Goal: Navigation & Orientation: Go to known website

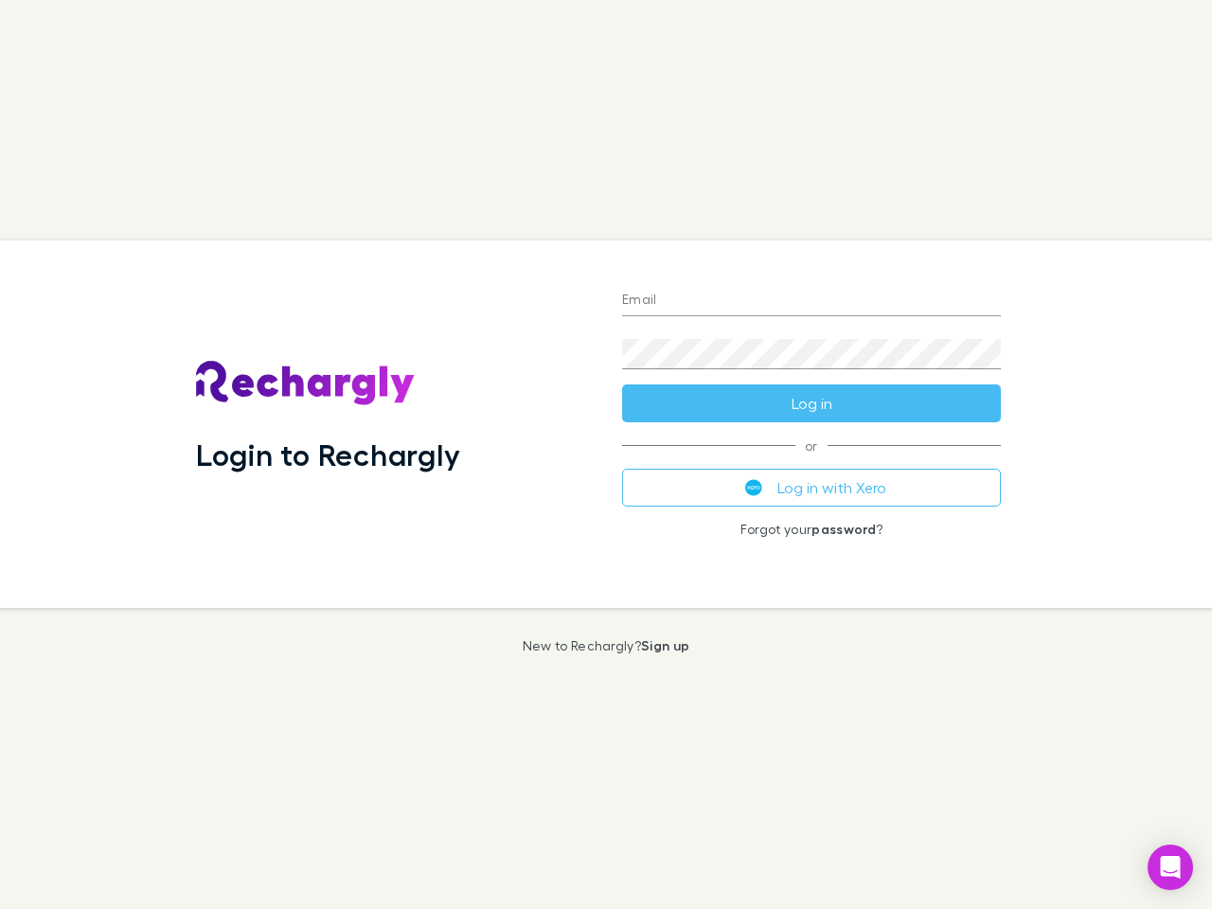
click at [606, 455] on div "Login to Rechargly" at bounding box center [394, 424] width 426 height 367
click at [812, 301] on input "Email" at bounding box center [811, 301] width 379 height 30
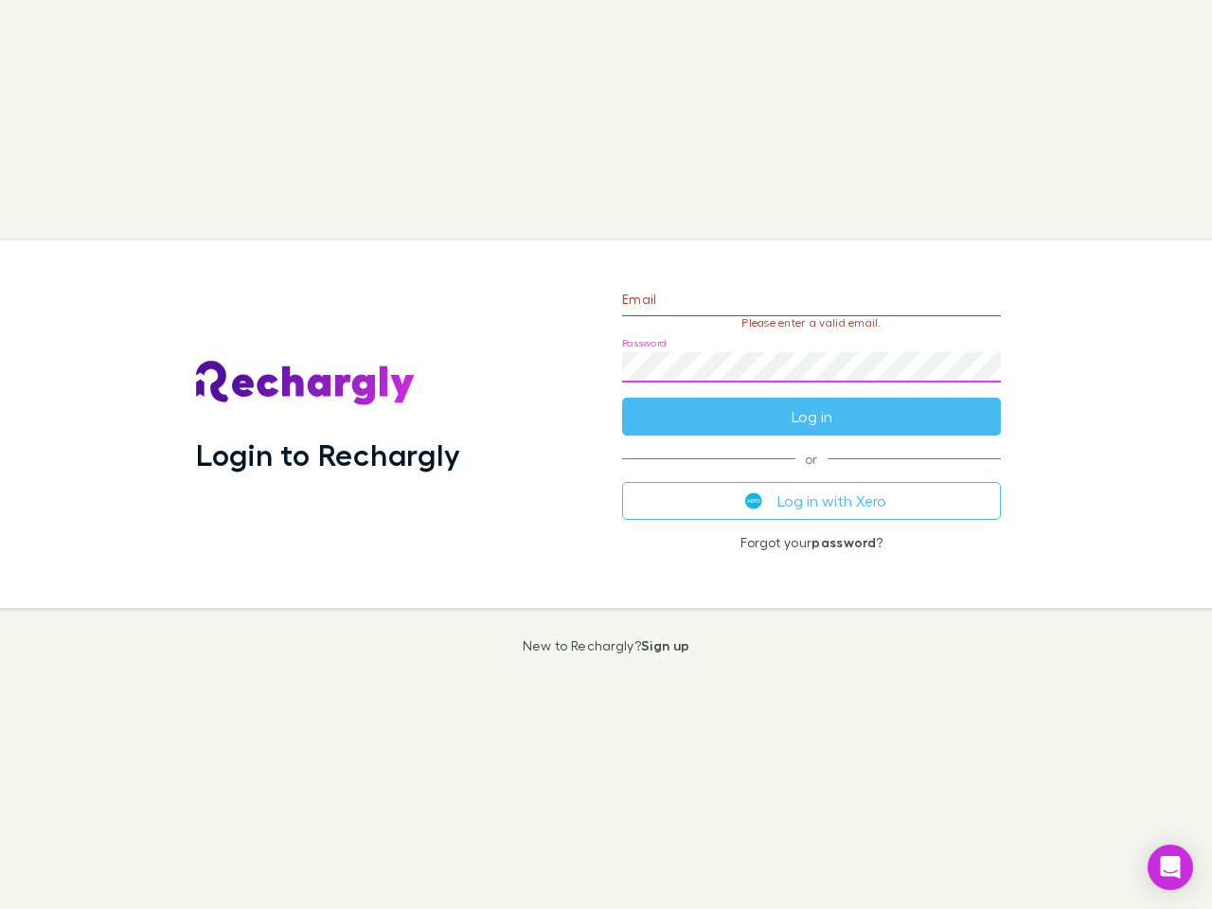
click at [812, 403] on form "Email Please enter a valid email. Password Log in" at bounding box center [811, 353] width 379 height 165
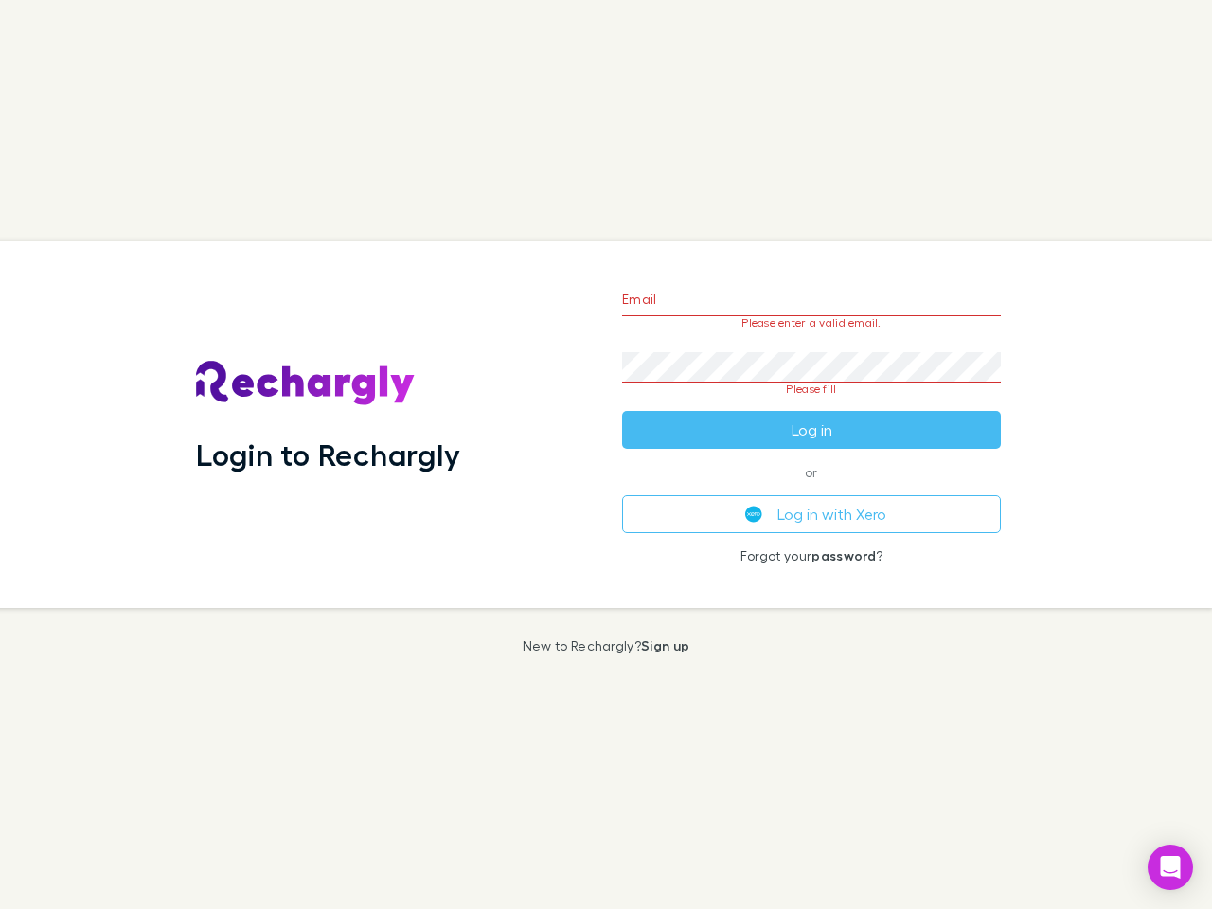
click at [812, 488] on div "Email Please enter a valid email. Password Please fill Log in or Log in with Xe…" at bounding box center [811, 424] width 409 height 367
click at [1171, 867] on icon "Open Intercom Messenger" at bounding box center [1171, 867] width 20 height 23
